Goal: Transaction & Acquisition: Purchase product/service

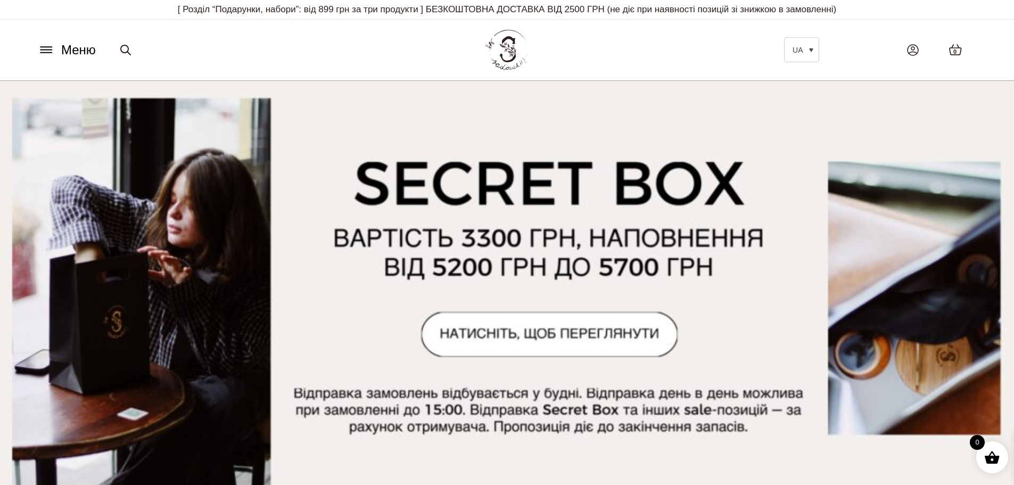
click at [44, 45] on icon at bounding box center [46, 49] width 17 height 11
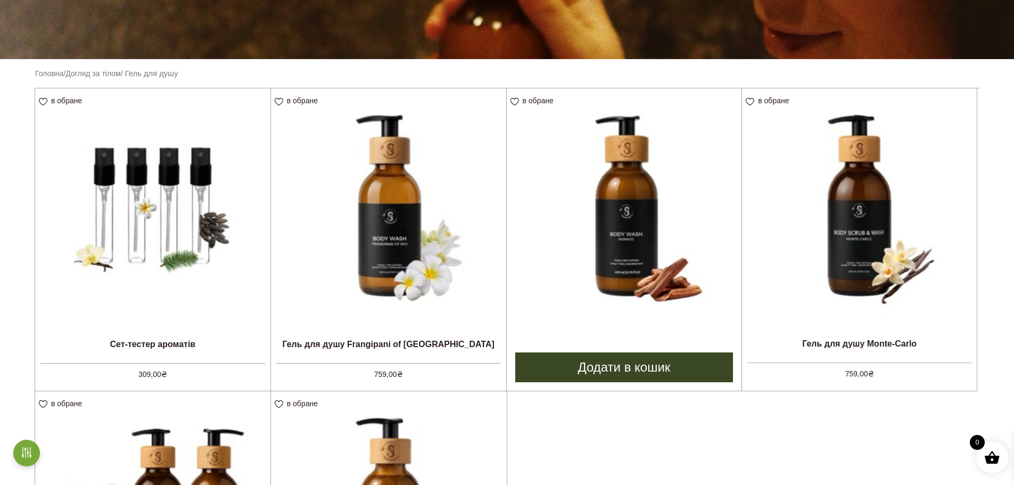
scroll to position [266, 0]
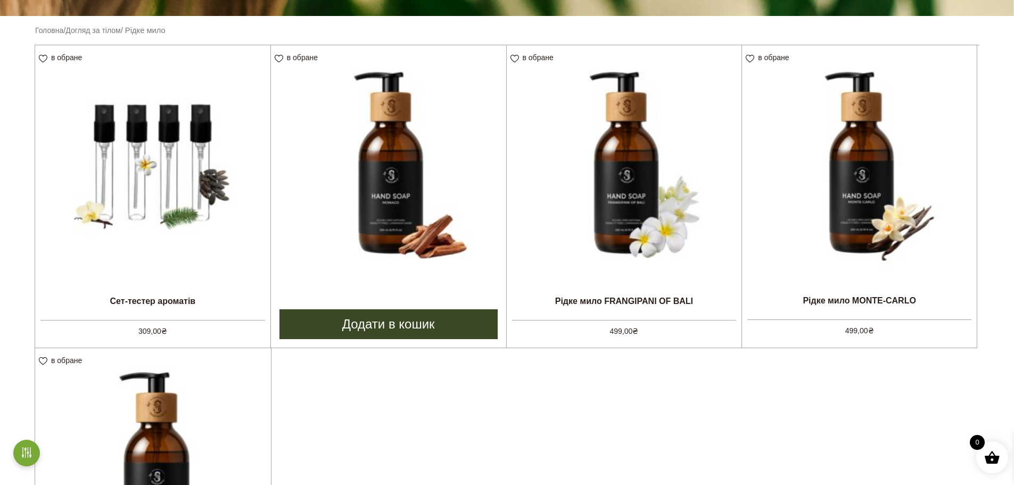
scroll to position [266, 0]
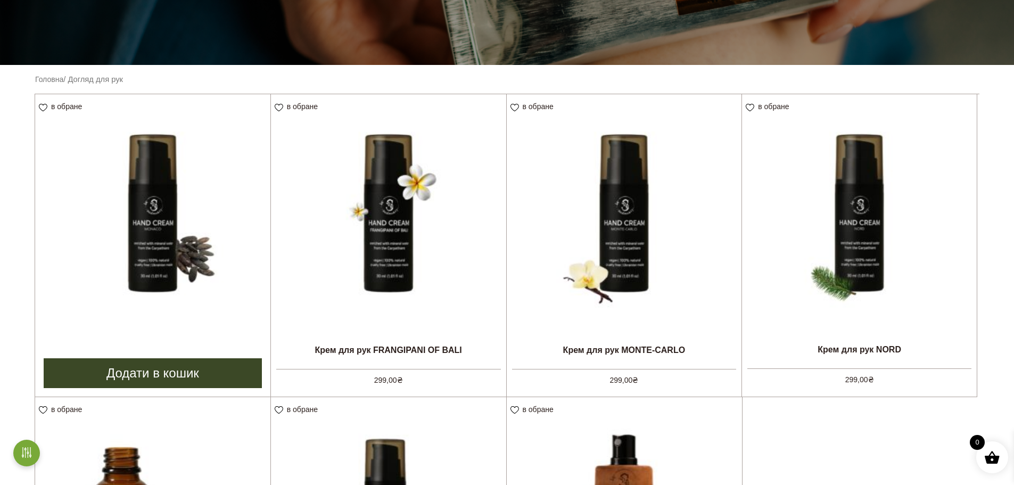
scroll to position [213, 0]
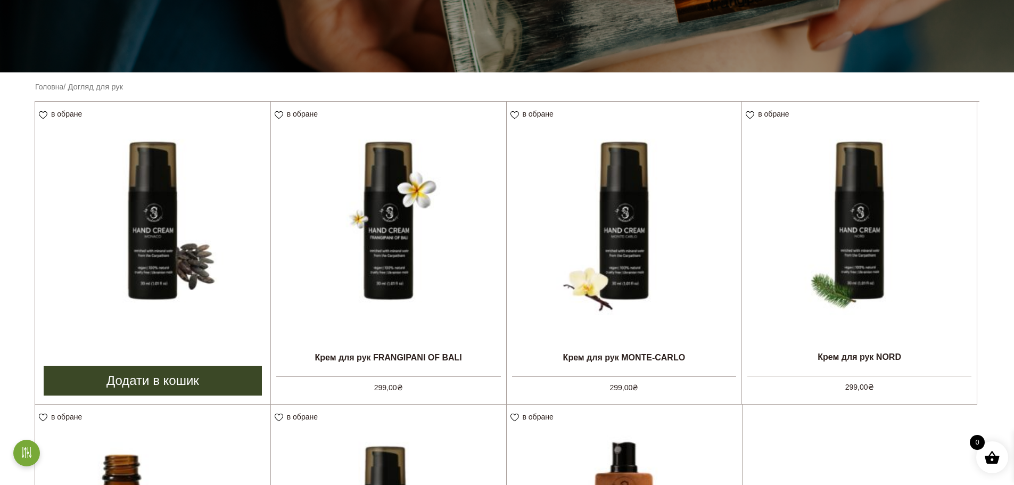
click at [168, 253] on img at bounding box center [152, 219] width 235 height 235
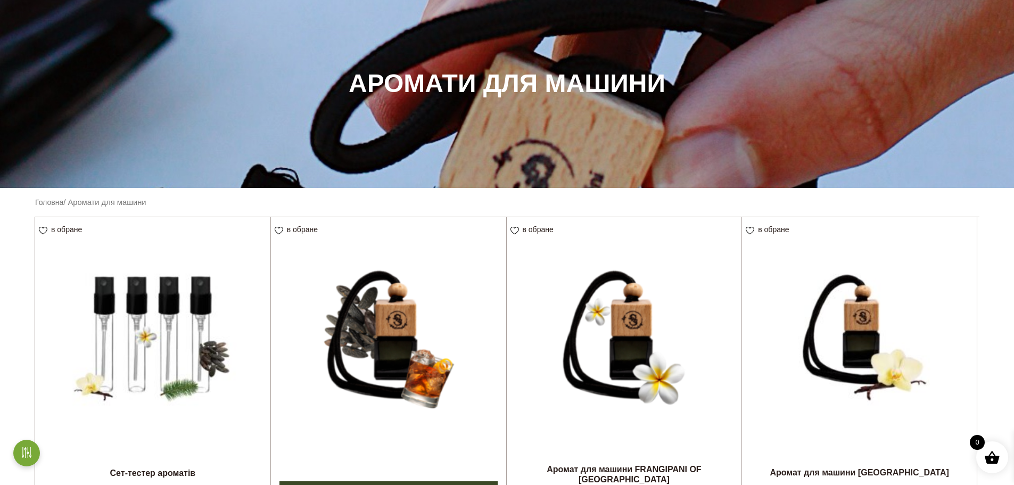
scroll to position [266, 0]
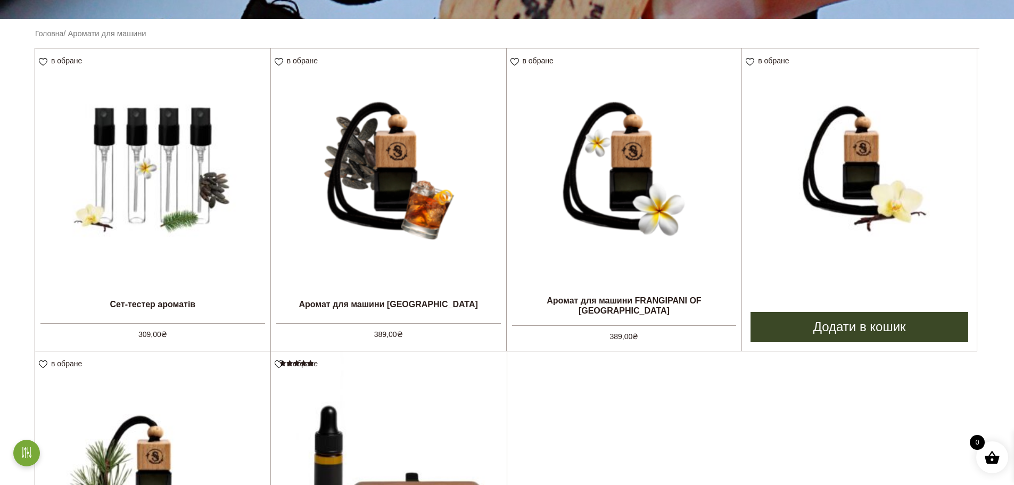
click at [840, 170] on img at bounding box center [859, 165] width 235 height 235
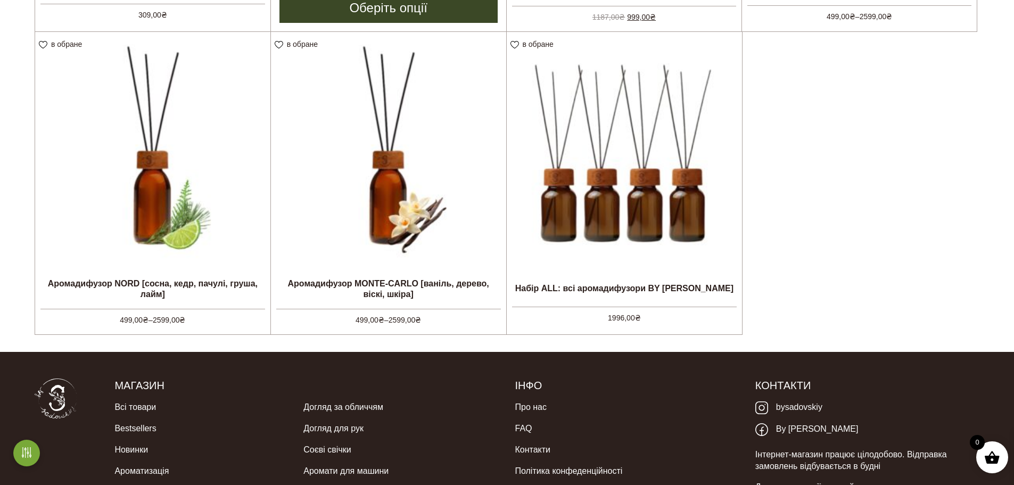
scroll to position [373, 0]
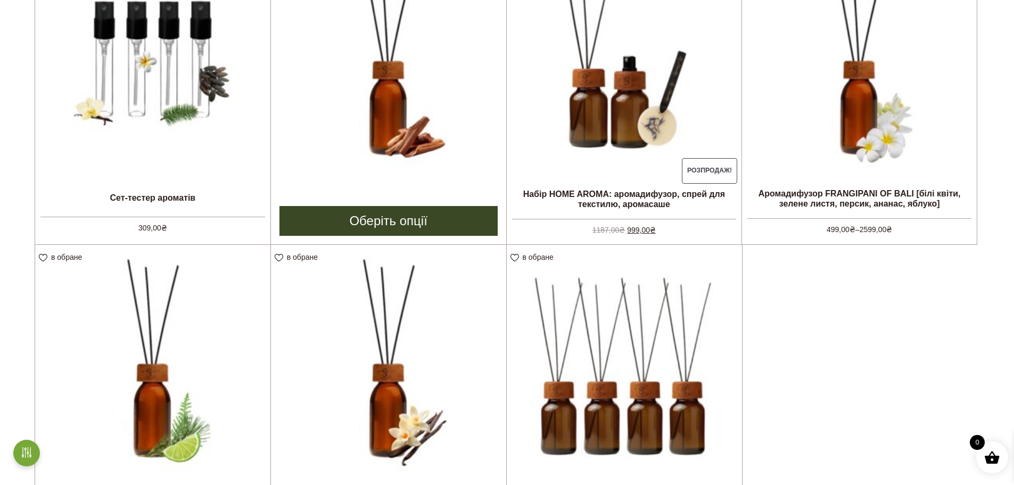
click at [425, 91] on img at bounding box center [388, 59] width 235 height 235
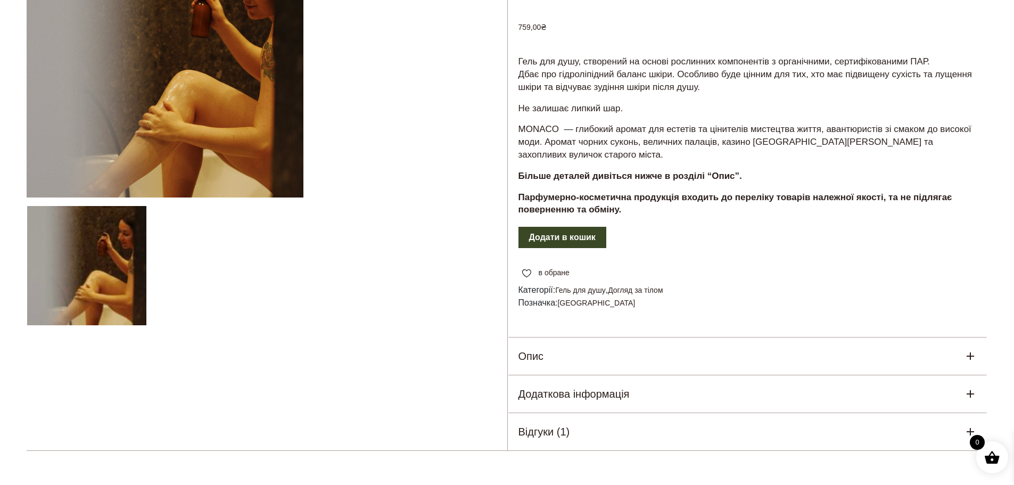
scroll to position [53, 0]
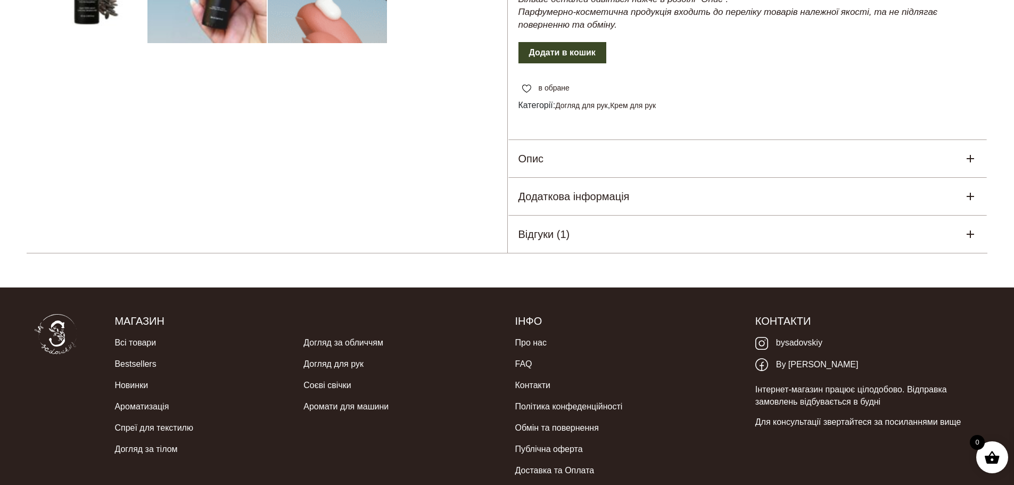
scroll to position [426, 0]
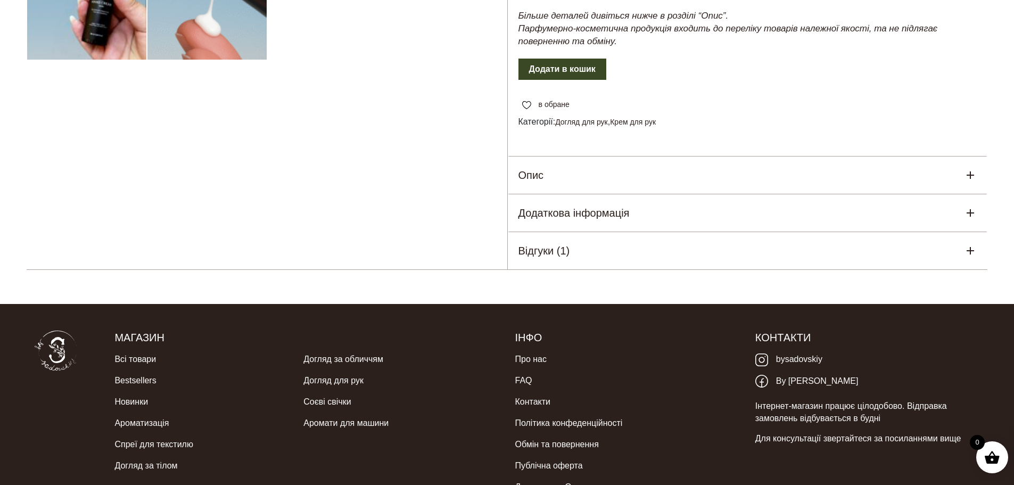
click at [590, 247] on div "Відгуки (1)" at bounding box center [748, 250] width 480 height 37
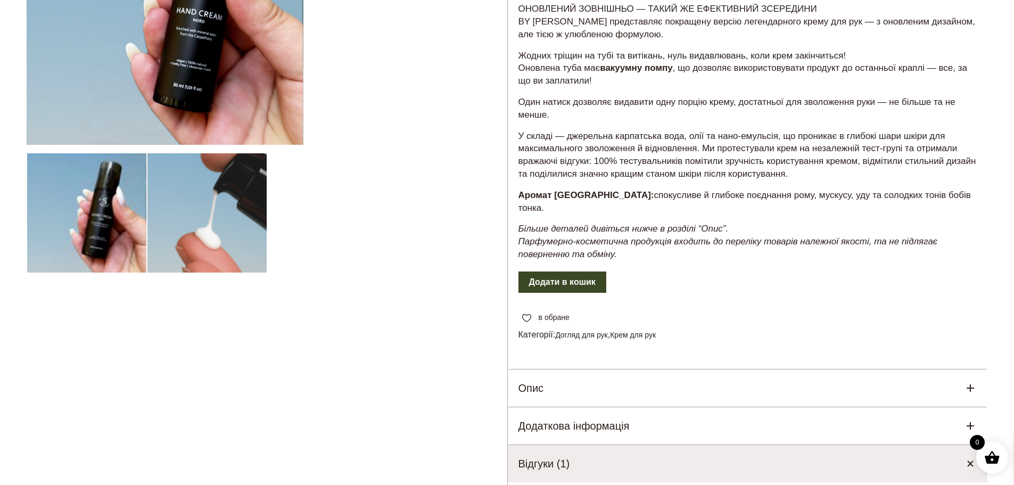
scroll to position [266, 0]
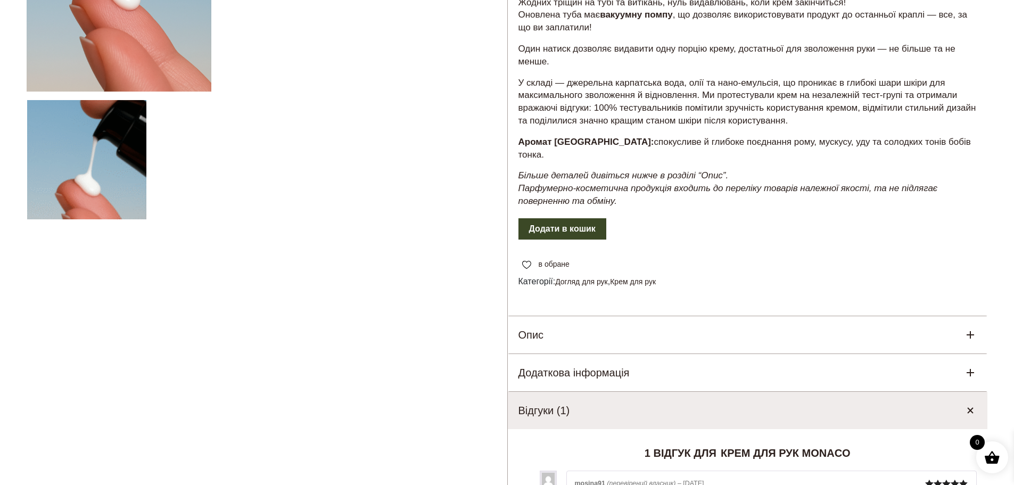
click at [572, 319] on div "Опис" at bounding box center [748, 334] width 480 height 37
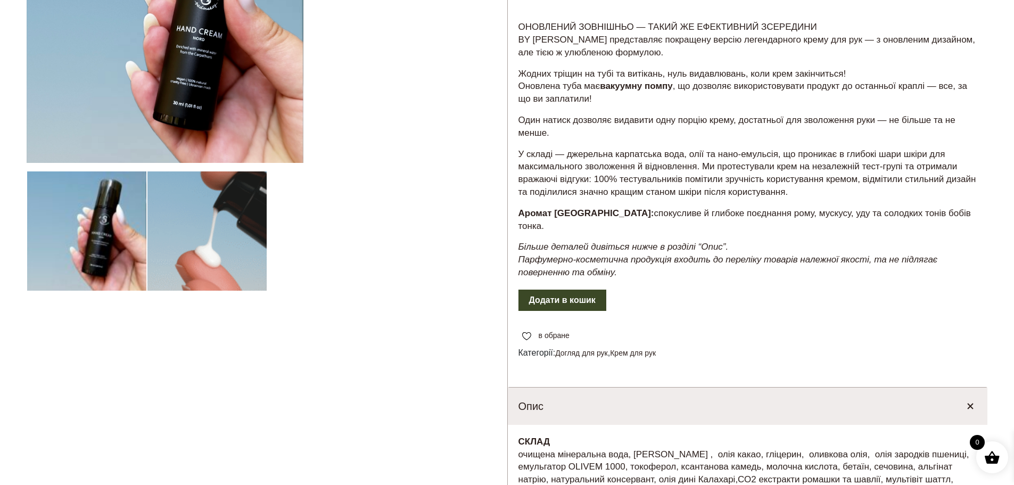
scroll to position [213, 0]
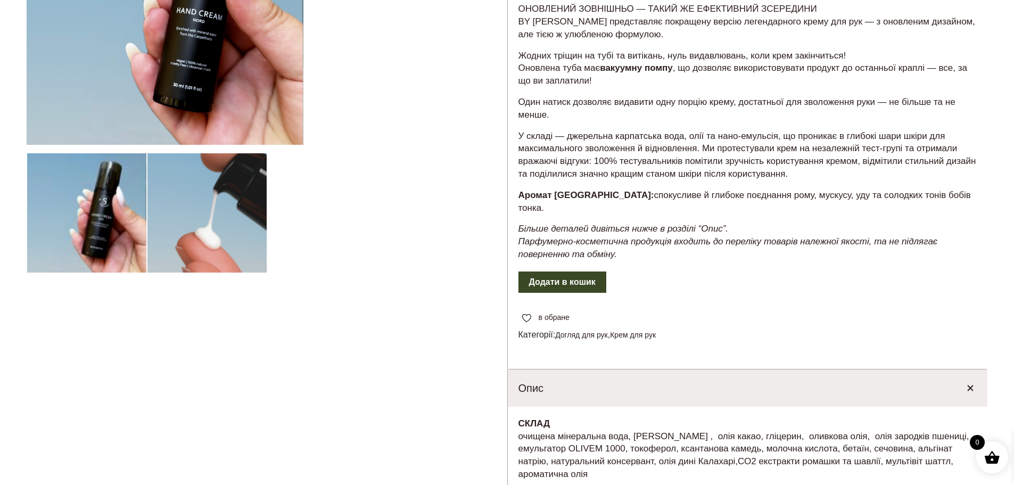
click at [560, 272] on button "Додати в кошик" at bounding box center [563, 282] width 88 height 21
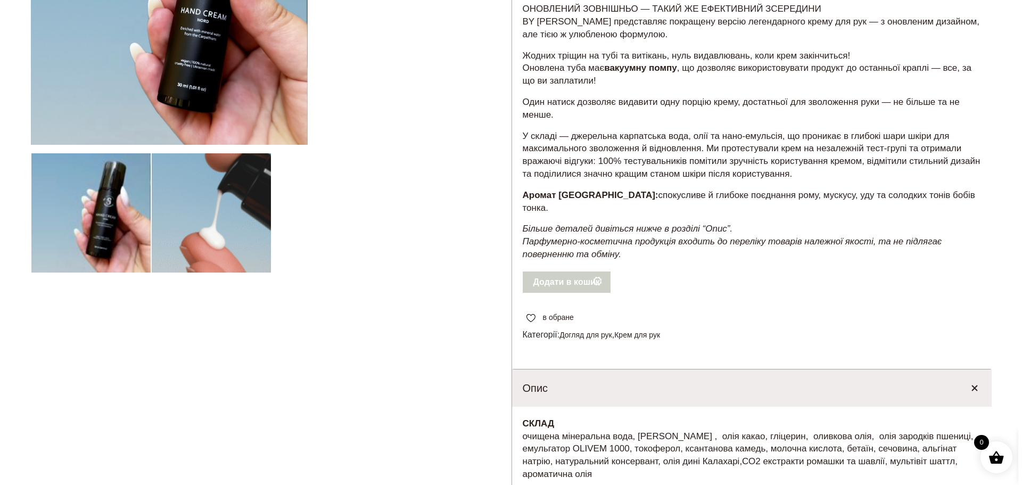
scroll to position [0, 0]
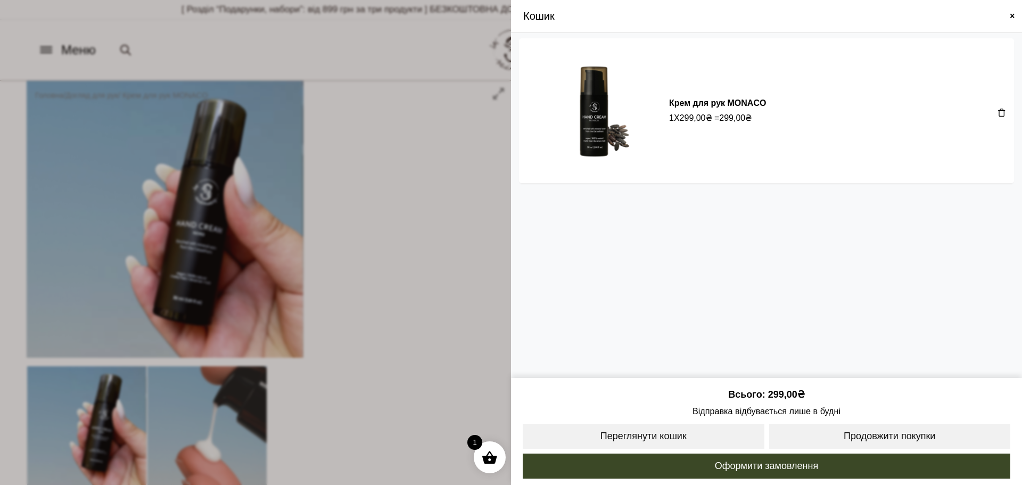
click at [1014, 15] on span at bounding box center [1013, 16] width 9 height 9
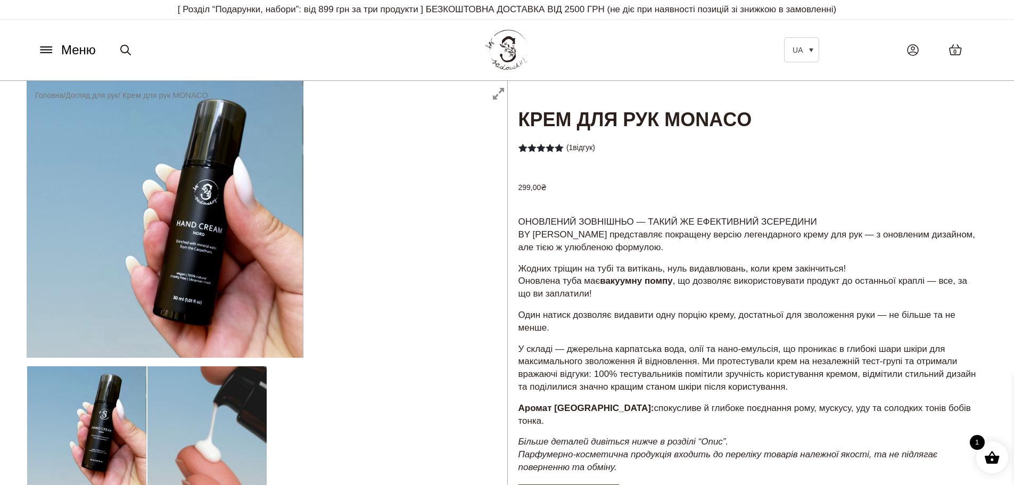
click at [990, 451] on span at bounding box center [993, 457] width 16 height 16
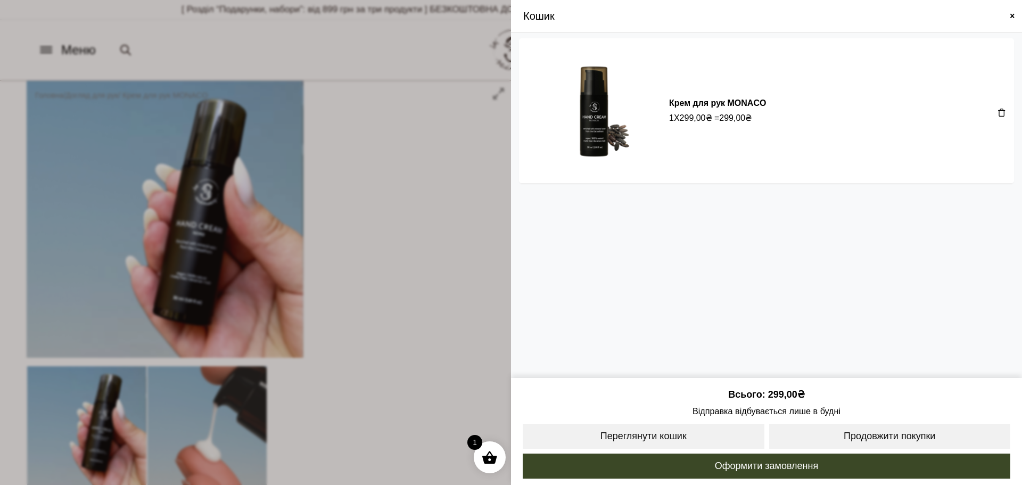
click at [1014, 16] on span at bounding box center [1013, 16] width 9 height 9
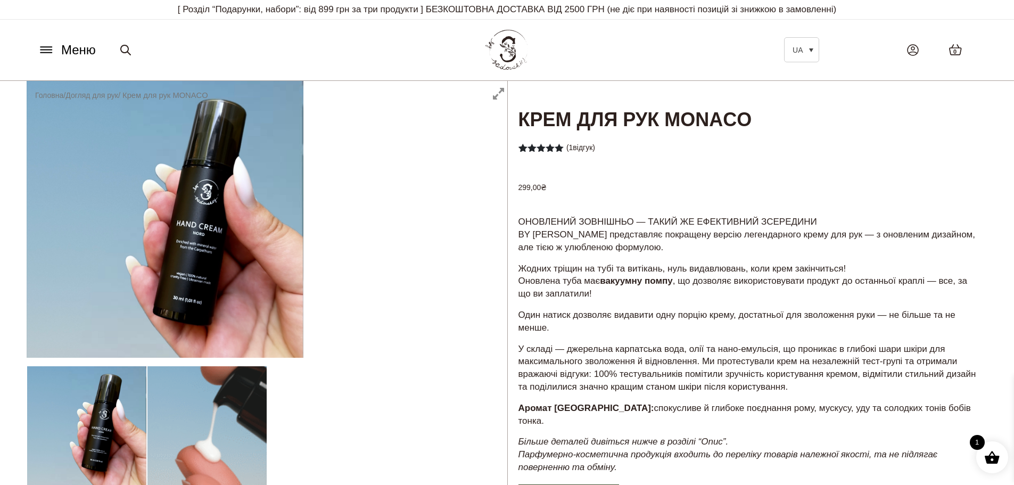
click at [990, 466] on div "1" at bounding box center [993, 457] width 32 height 32
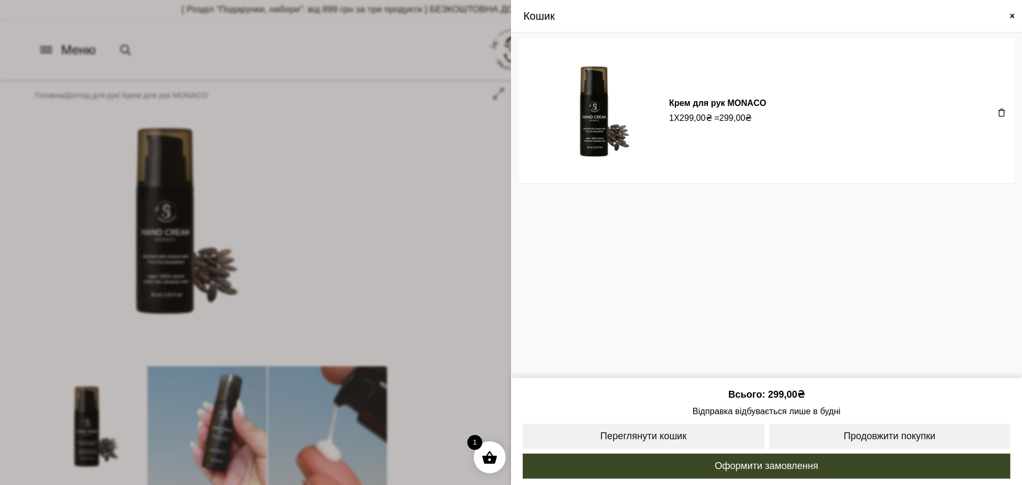
click at [1004, 117] on div at bounding box center [1000, 111] width 14 height 28
click at [1002, 116] on span at bounding box center [1002, 112] width 9 height 9
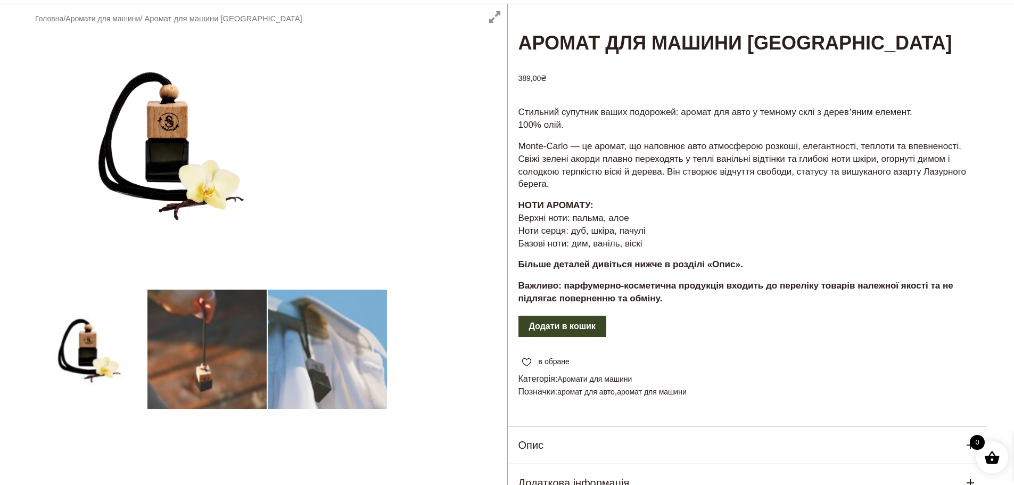
scroll to position [107, 0]
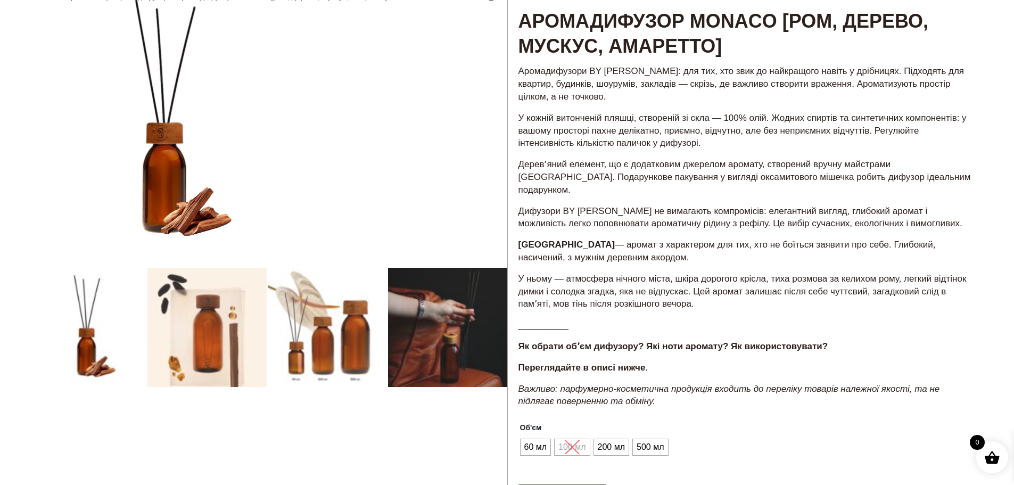
scroll to position [213, 0]
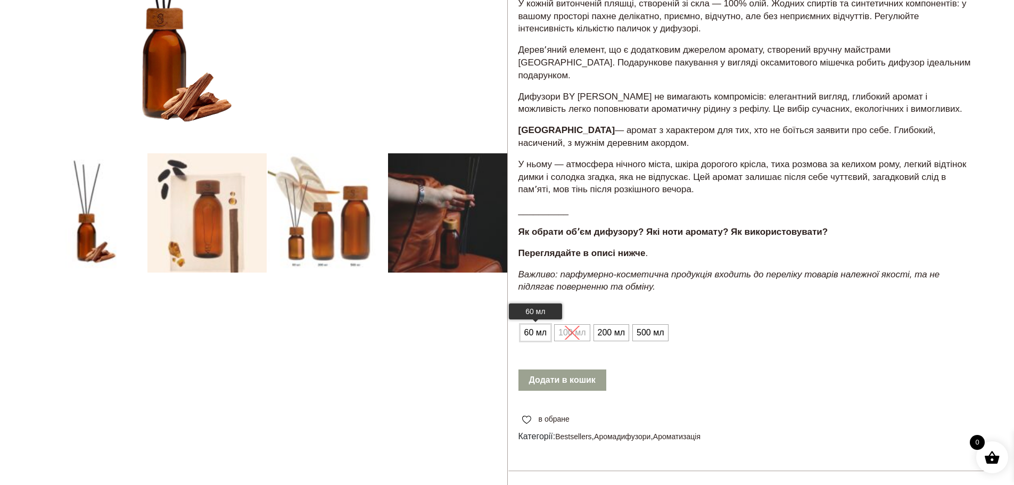
click at [545, 324] on span "60 мл" at bounding box center [536, 332] width 28 height 17
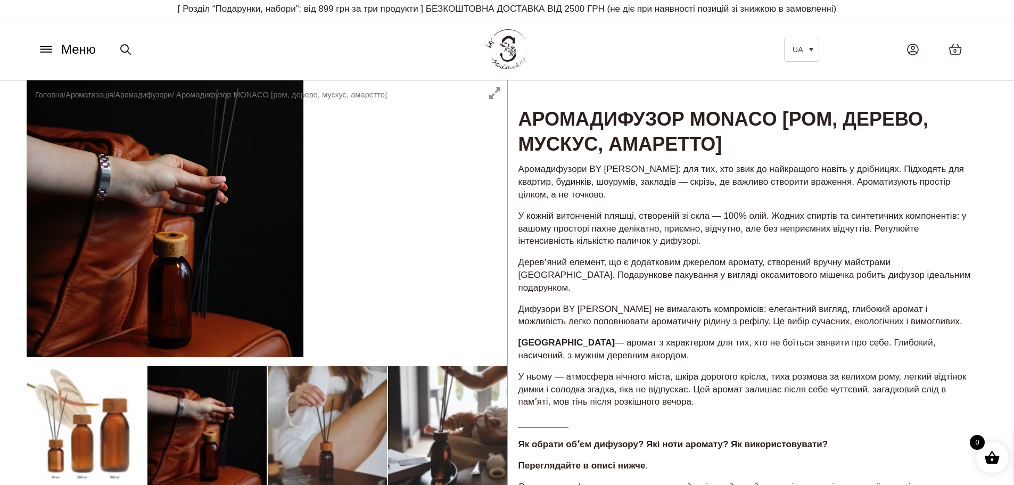
scroll to position [0, 0]
